Goal: Task Accomplishment & Management: Use online tool/utility

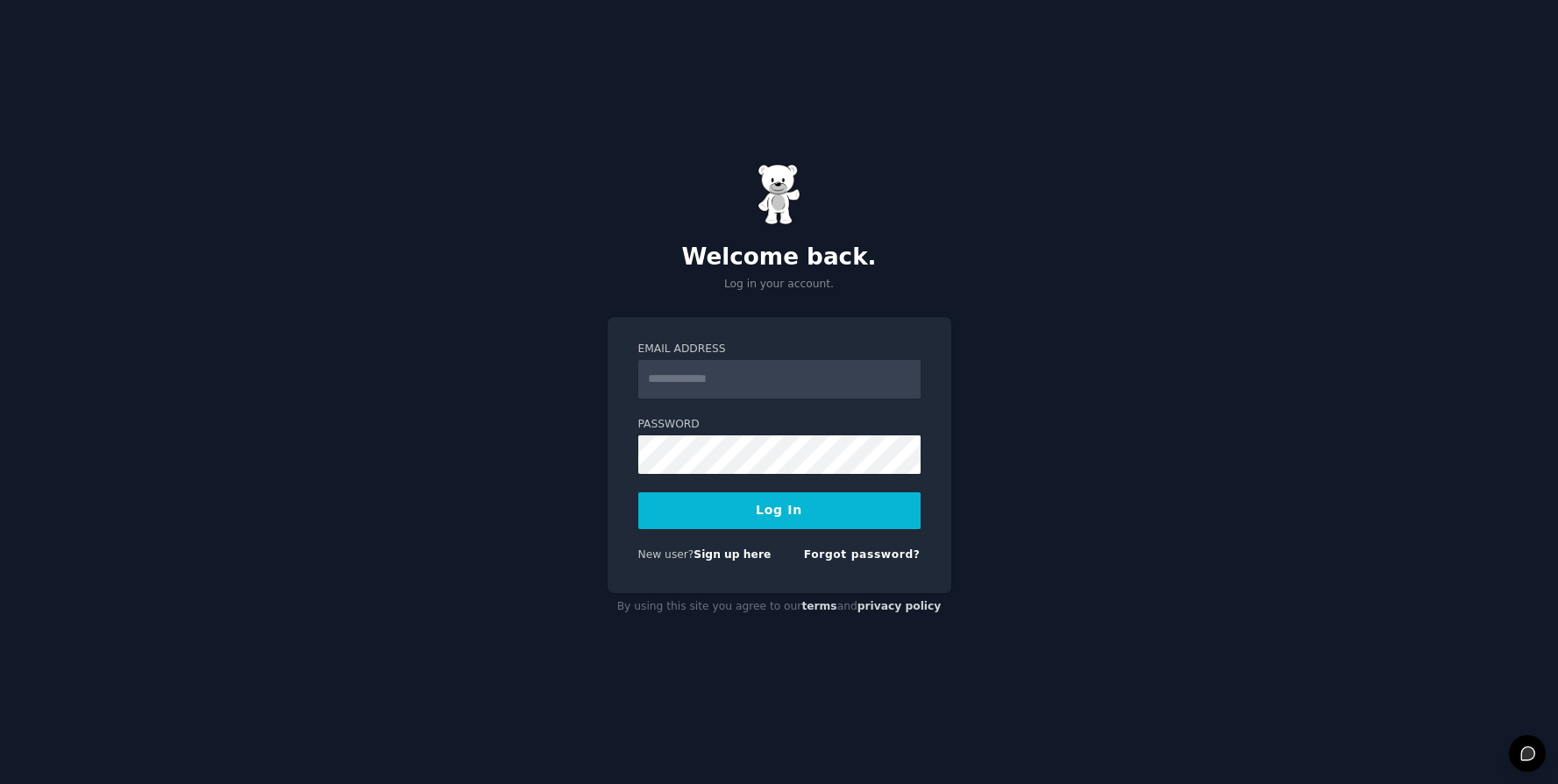
click at [742, 366] on input "Email Address" at bounding box center [779, 379] width 282 height 38
type input "**********"
click at [638, 492] on button "Log In" at bounding box center [779, 510] width 282 height 36
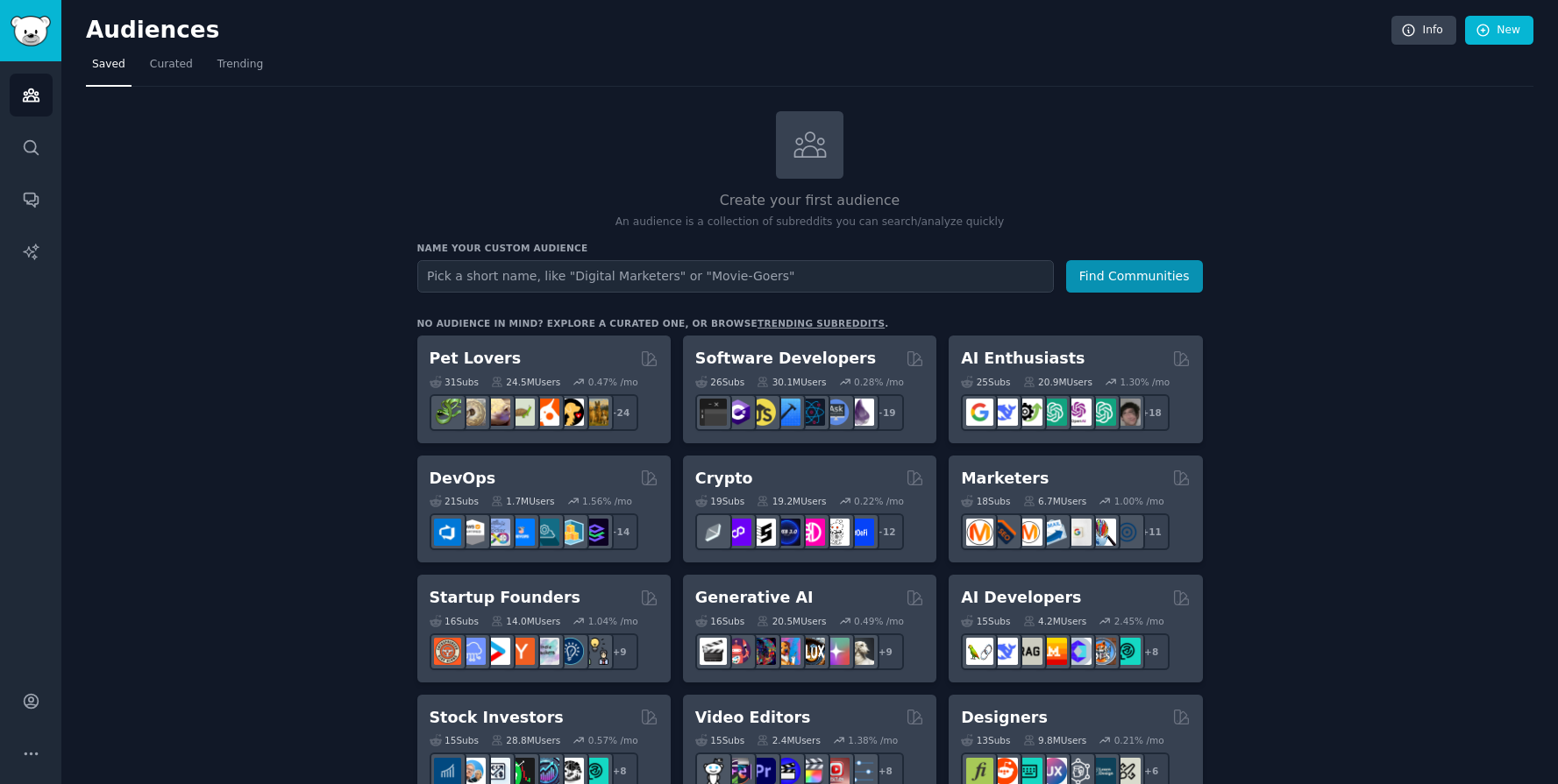
drag, startPoint x: 1315, startPoint y: 175, endPoint x: 1183, endPoint y: 78, distance: 163.8
